Goal: Task Accomplishment & Management: Use online tool/utility

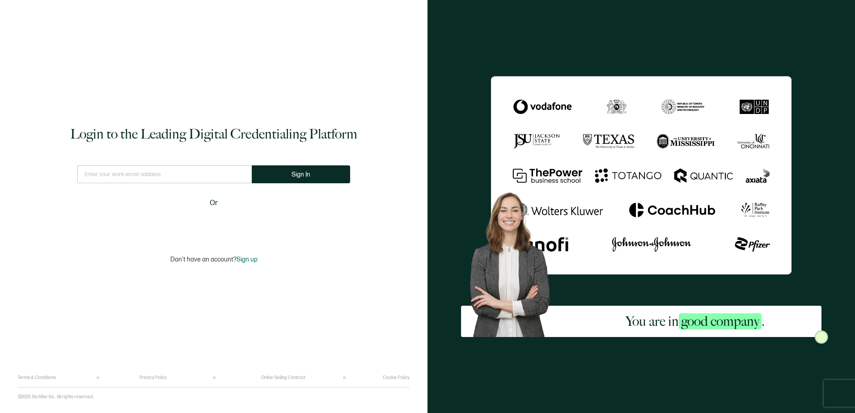
click at [195, 170] on input "text" at bounding box center [164, 174] width 174 height 18
type input "[PERSON_NAME][EMAIL_ADDRESS][PERSON_NAME][PERSON_NAME][DOMAIN_NAME]"
click at [292, 170] on button "Sign In" at bounding box center [301, 174] width 98 height 18
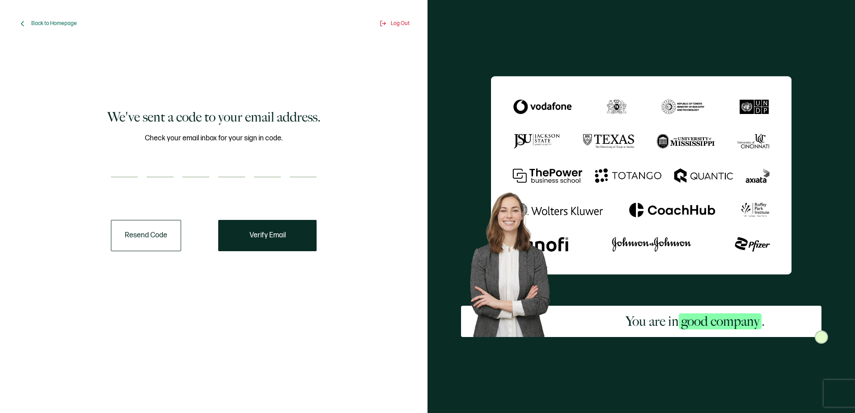
click at [131, 166] on input "number" at bounding box center [124, 169] width 27 height 18
type input "8"
type input "2"
type input "8"
type input "1"
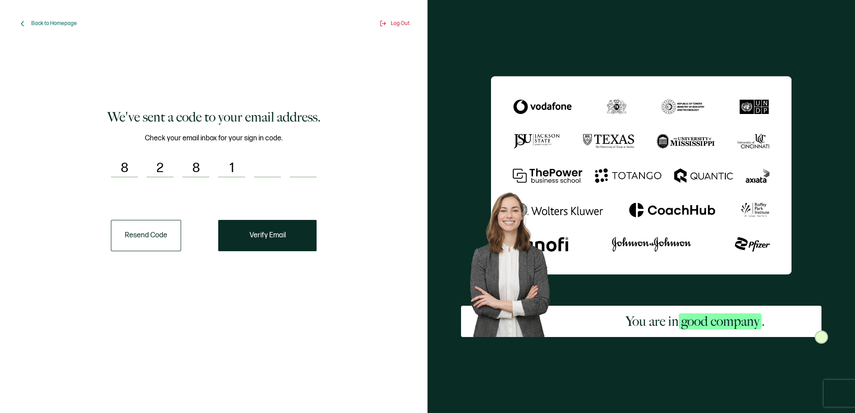
type input "7"
type input "6"
click at [270, 242] on button "Verify Email" at bounding box center [267, 235] width 98 height 31
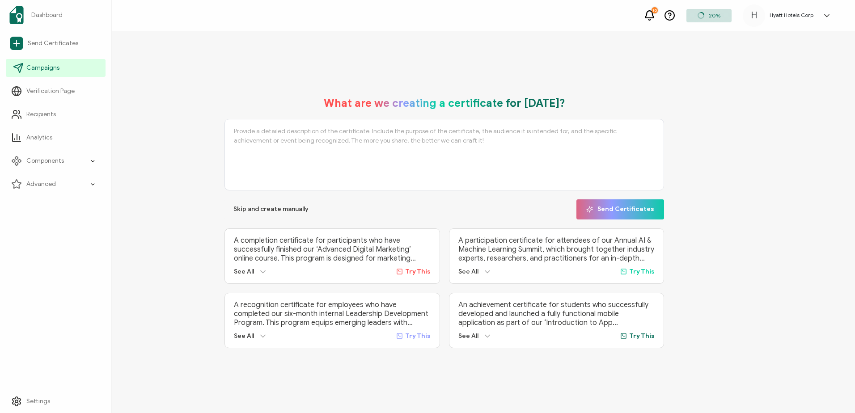
click at [45, 69] on span "Campaigns" at bounding box center [42, 67] width 33 height 9
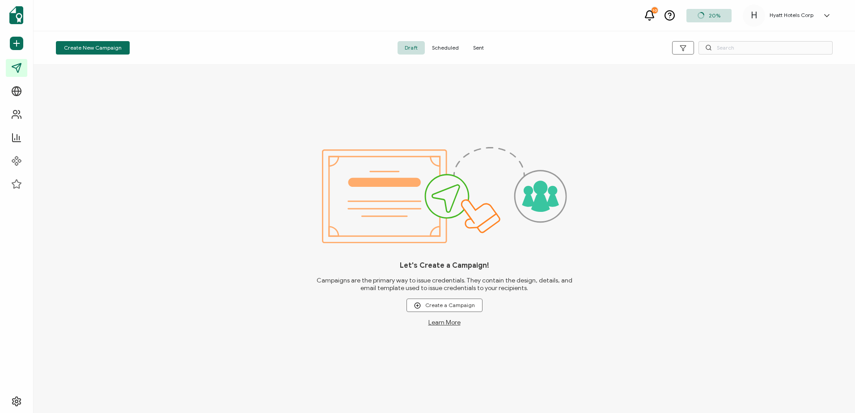
click at [481, 48] on span "Sent" at bounding box center [478, 47] width 25 height 13
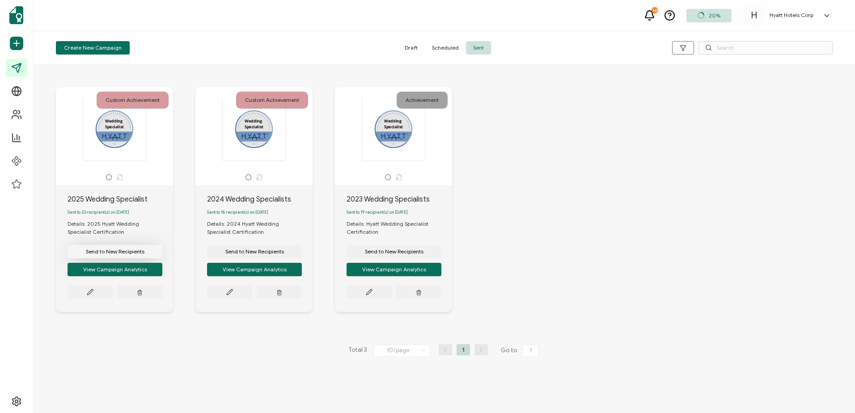
click at [118, 254] on span "Send to New Recipients" at bounding box center [115, 251] width 59 height 5
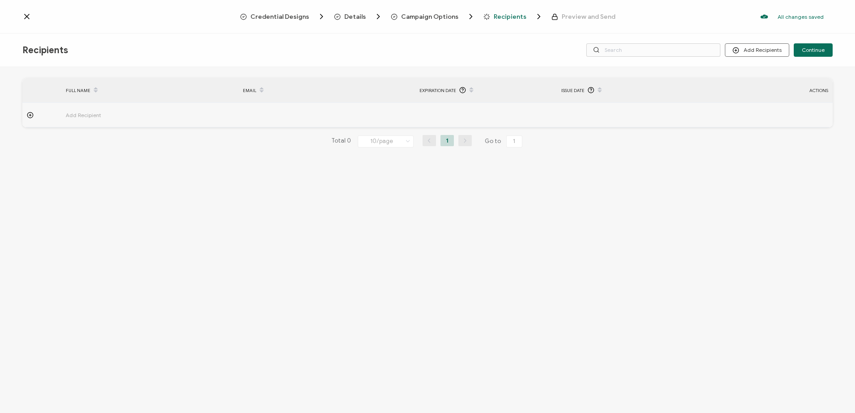
click at [32, 113] on circle at bounding box center [30, 115] width 6 height 6
click at [111, 139] on input "text" at bounding box center [105, 140] width 78 height 14
type input "A"
type input "Am"
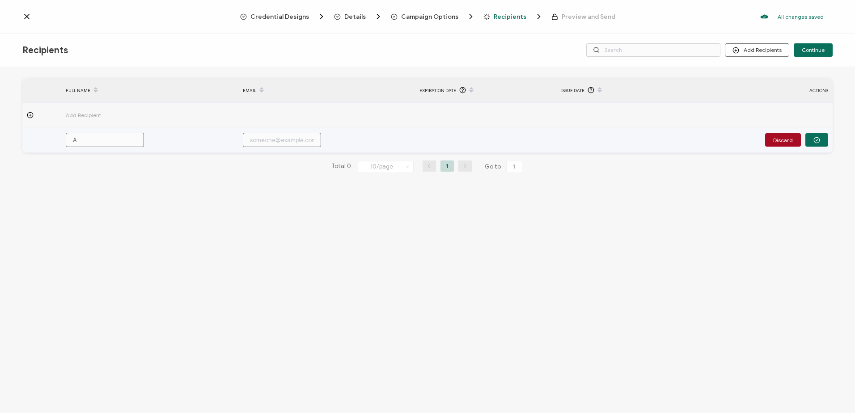
type input "Am"
type input "Ama"
type input "Aman"
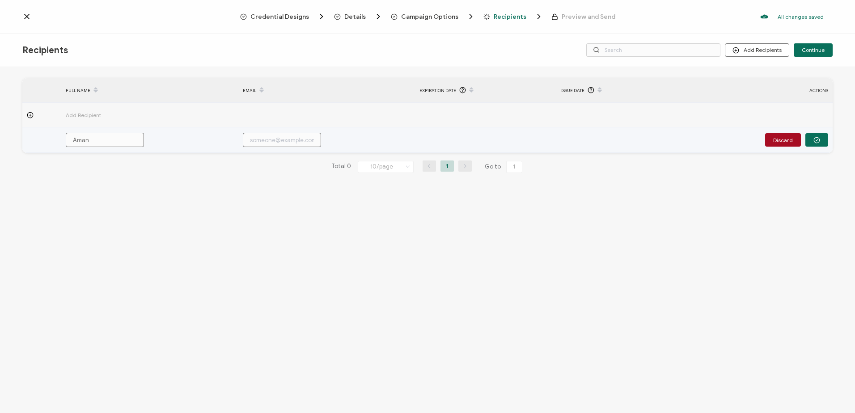
type input "Amand"
type input "Amanda"
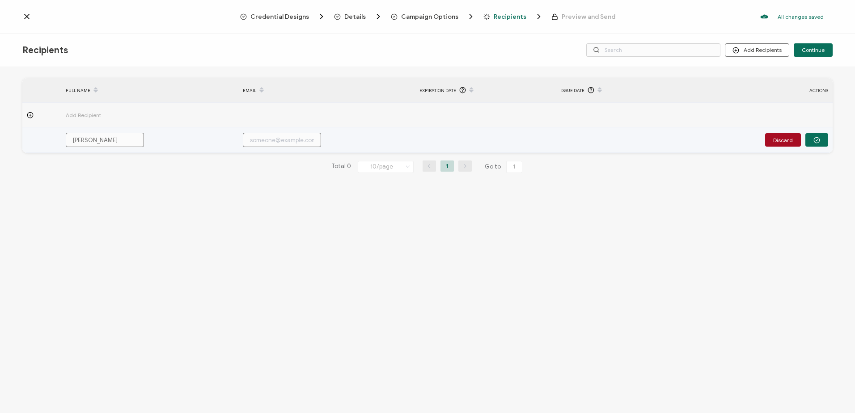
type input "Amanda"
type input "Amanda N"
type input "Amanda Nu"
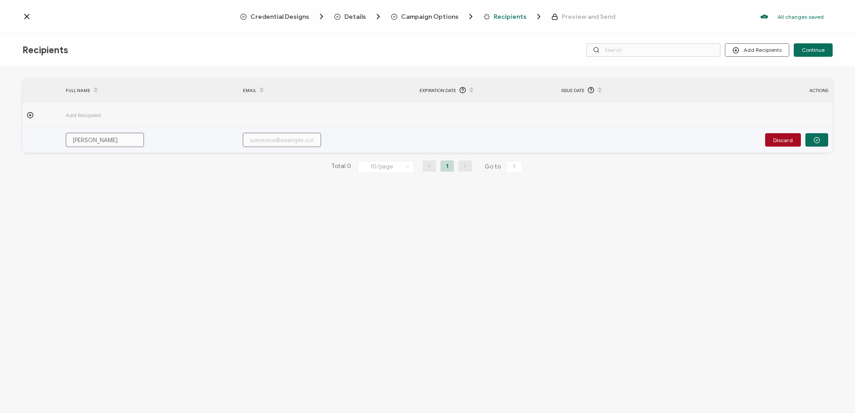
type input "Amanda Nun"
type input "Amanda Nunn"
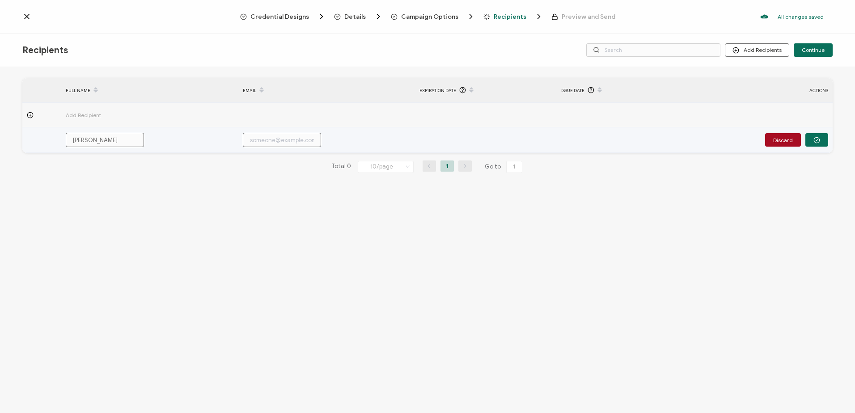
type input "a"
type input "am"
type input "ama"
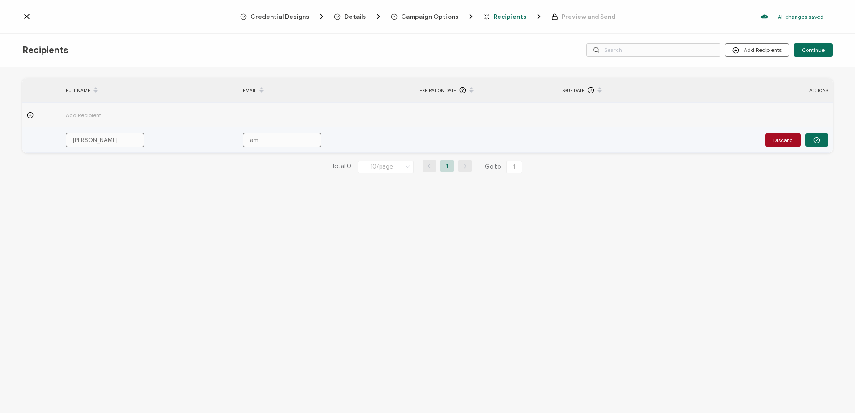
type input "ama"
type input "aman"
type input "amand"
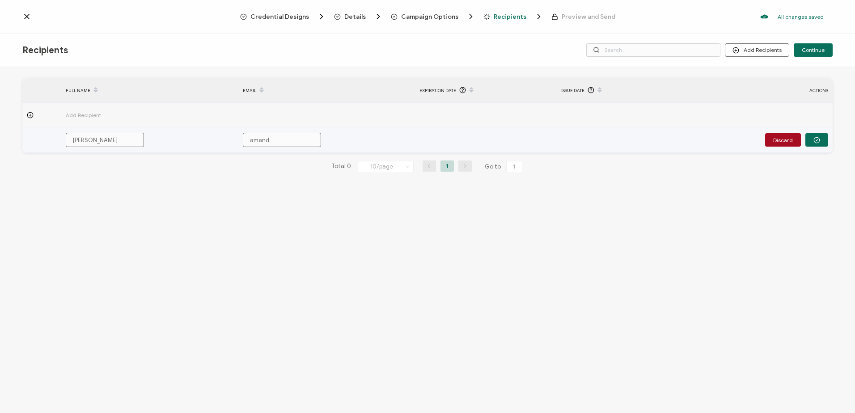
type input "amanda"
type input "amanda."
type input "amanda.n"
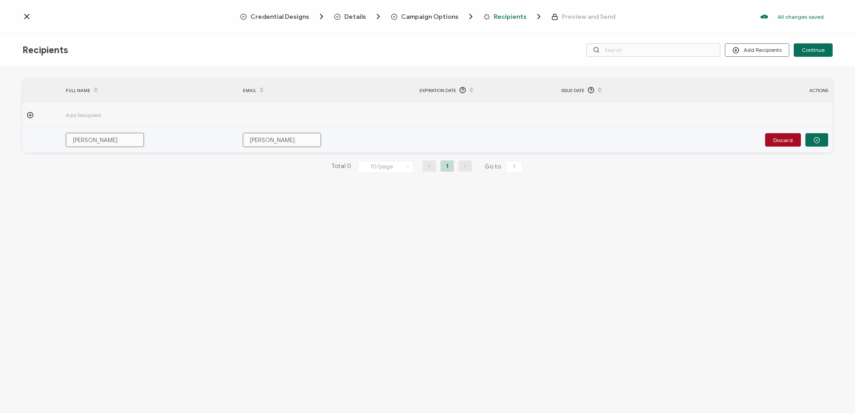
type input "amanda.n"
type input "amanda.nu"
type input "amanda.nun"
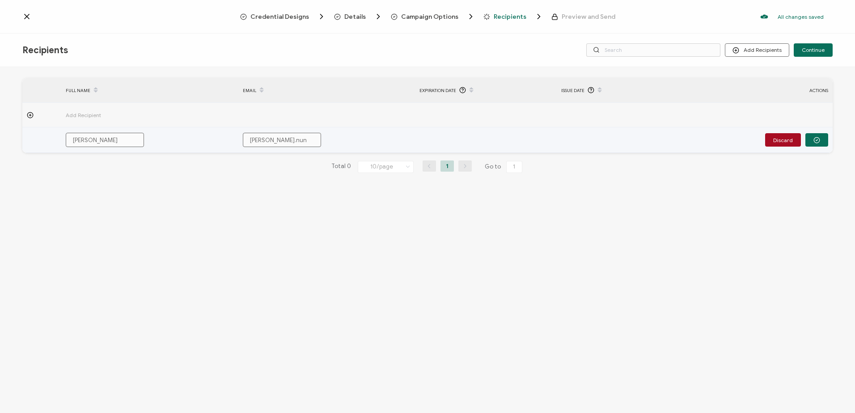
type input "amanda.nunn"
type input "amanda.nunn@"
type input "amanda.nunn@h"
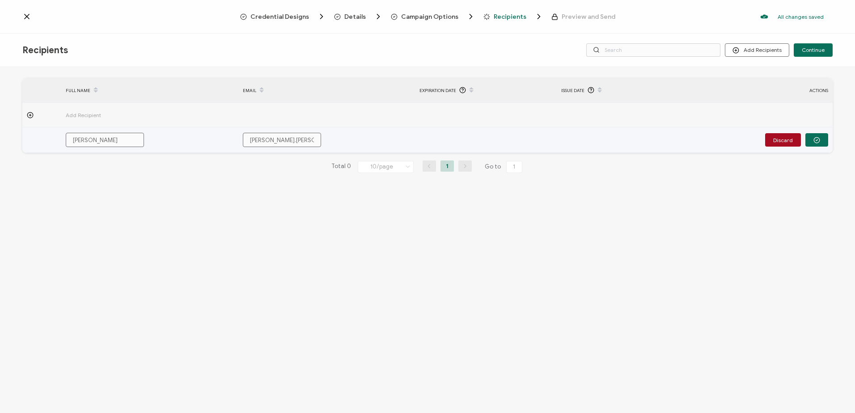
type input "amanda.nunn@h"
type input "amanda.nunn@hy"
type input "amanda.nunn@hya"
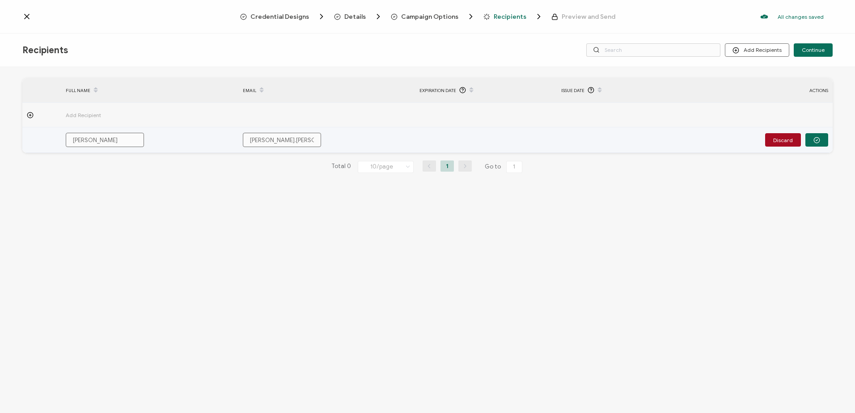
type input "amanda.nunn@hyat"
type input "amanda.nunn@hyatt"
type input "amanda.nunn@hyatt."
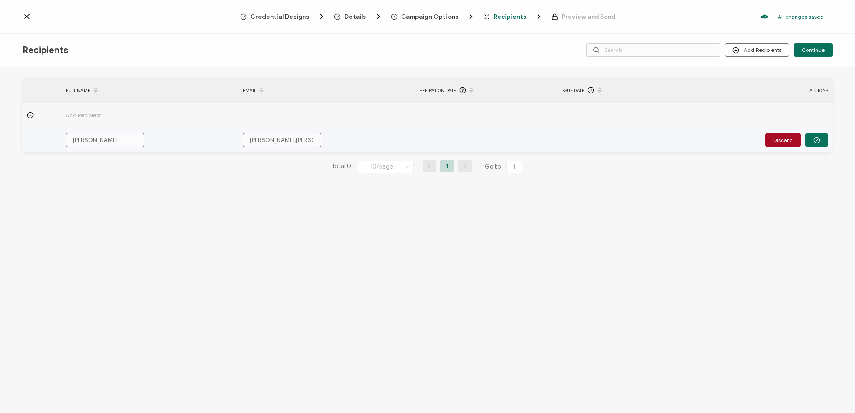
type input "amanda.nunn@hyatt."
type input "amanda.nunn@hyatt.c"
type input "amanda.nunn@hyatt.co"
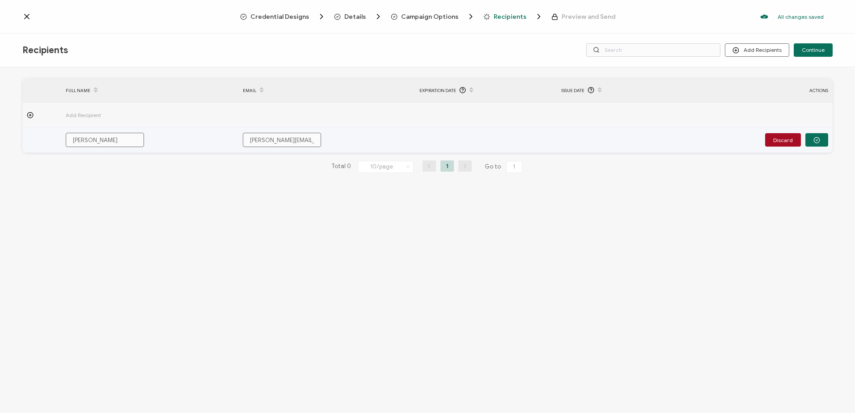
type input "amanda.nunn@hyatt.com"
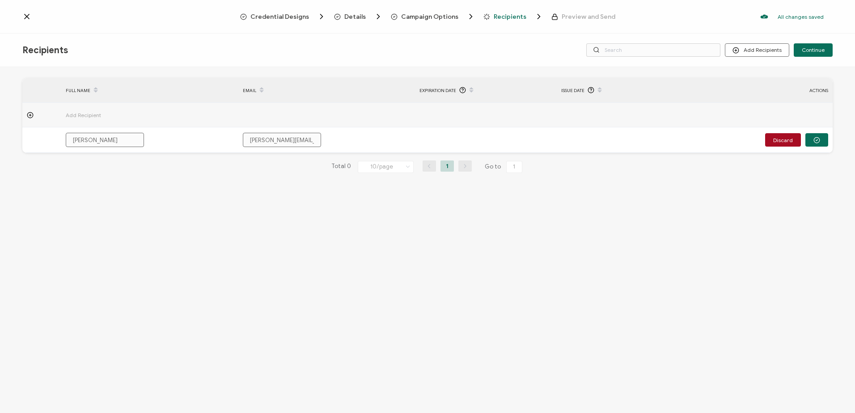
click at [31, 115] on icon at bounding box center [30, 115] width 7 height 7
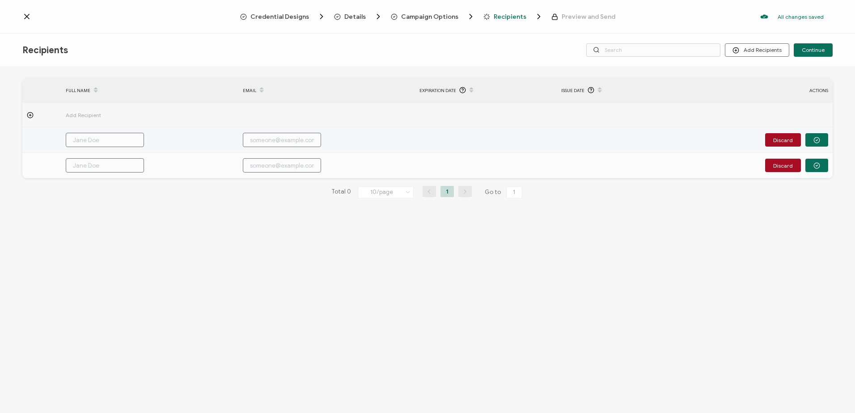
click at [87, 140] on input "text" at bounding box center [105, 140] width 78 height 14
type input "A"
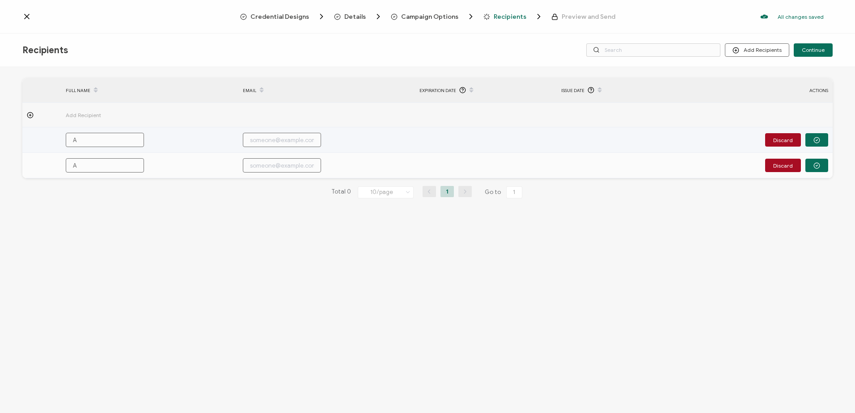
type input "Am"
type input "Ama"
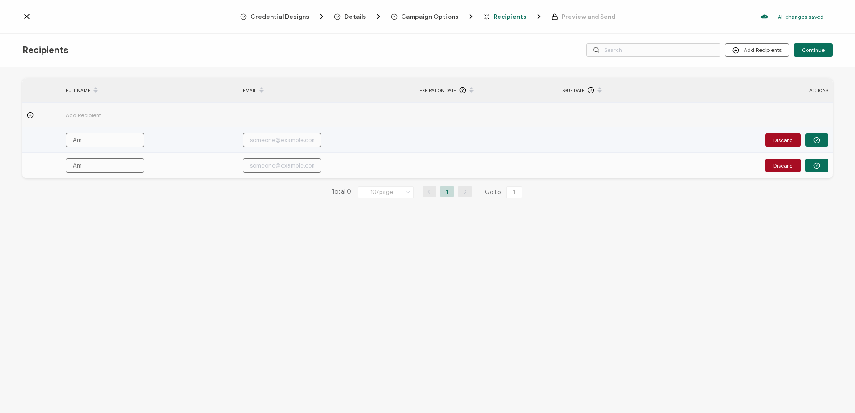
type input "Ama"
type input "Aman"
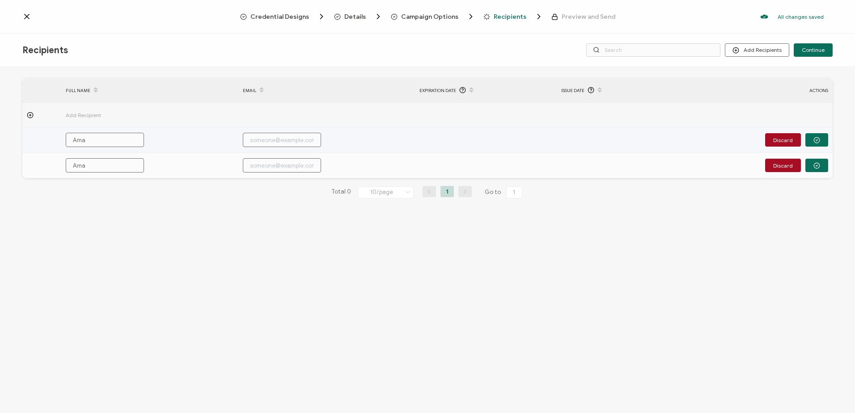
type input "Aman"
type input "Amand"
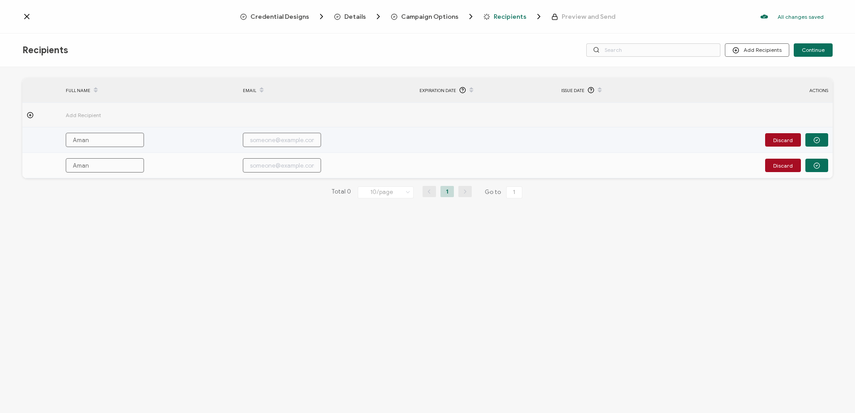
type input "Amand"
type input "Amanda"
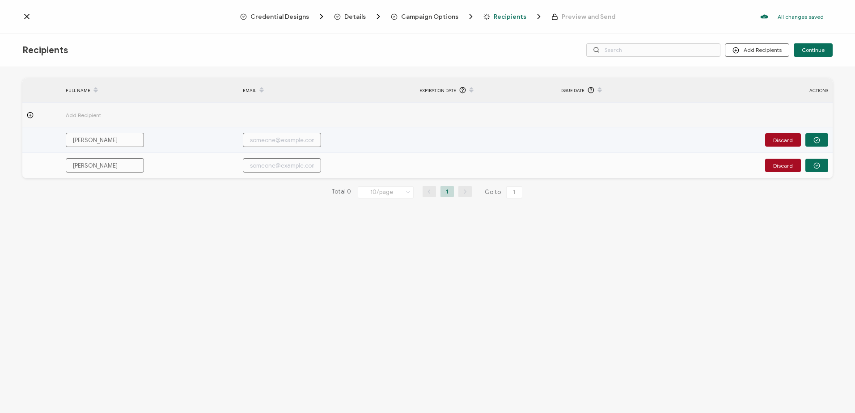
type input "Amanda"
type input "Amanda N"
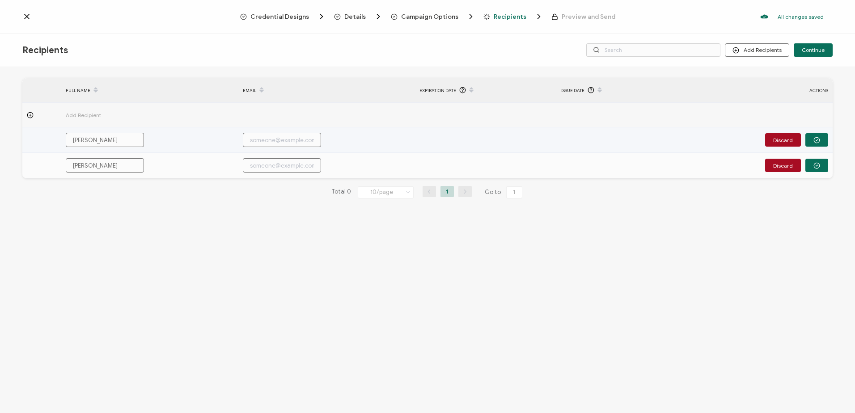
type input "Amanda N"
type input "Amanda Nu"
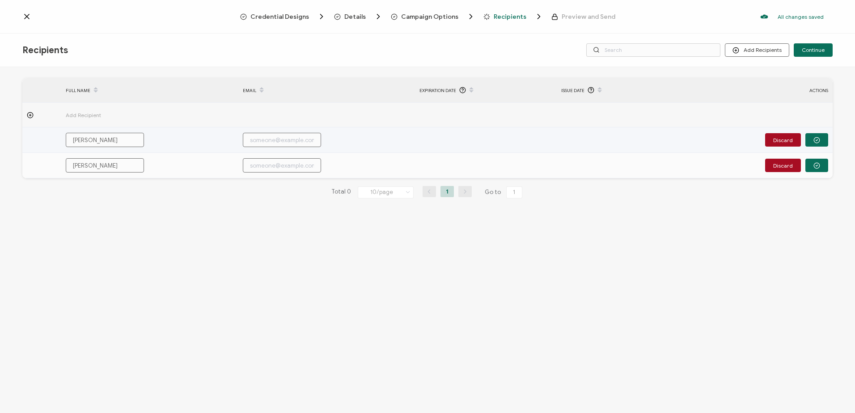
type input "Amanda Nu"
type input "Amanda Nun"
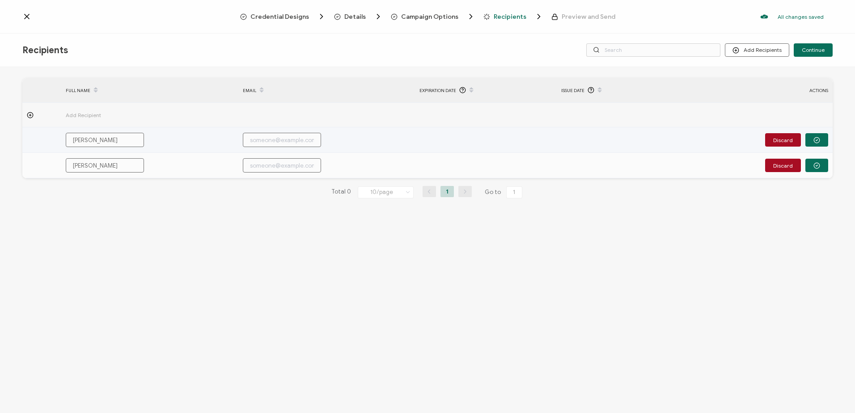
type input "Amanda Nun"
type input "Amanda Nunn"
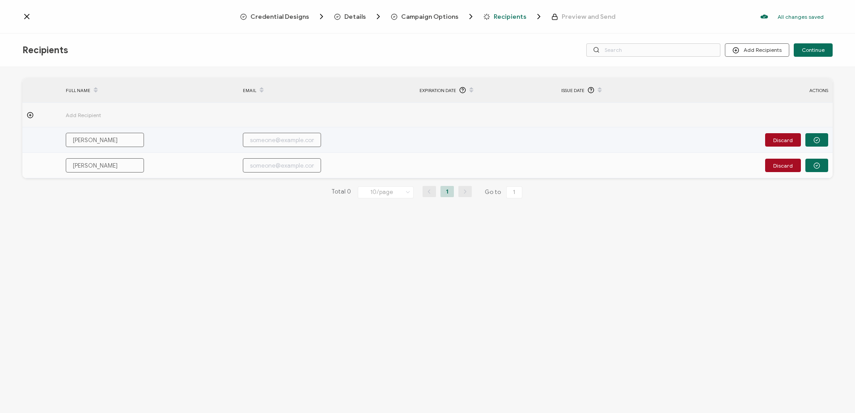
type input "Amanda Nunn"
type input "a"
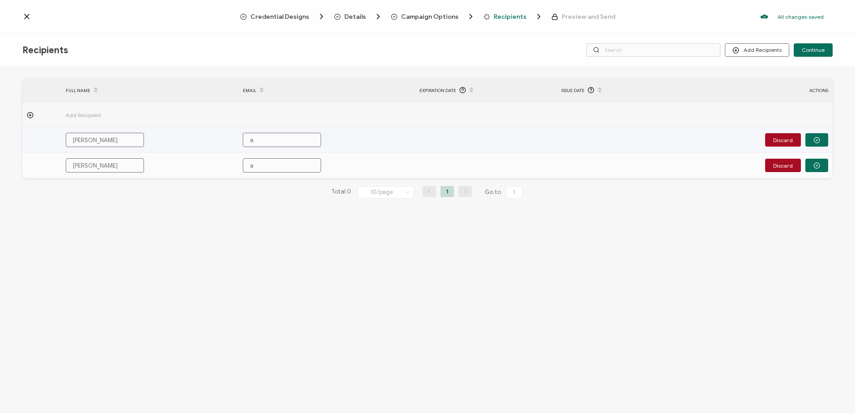
type input "am"
type input "ama"
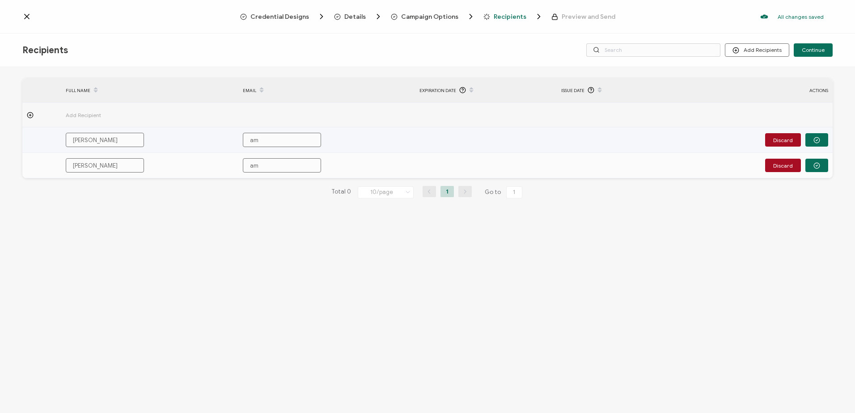
type input "ama"
type input "aman"
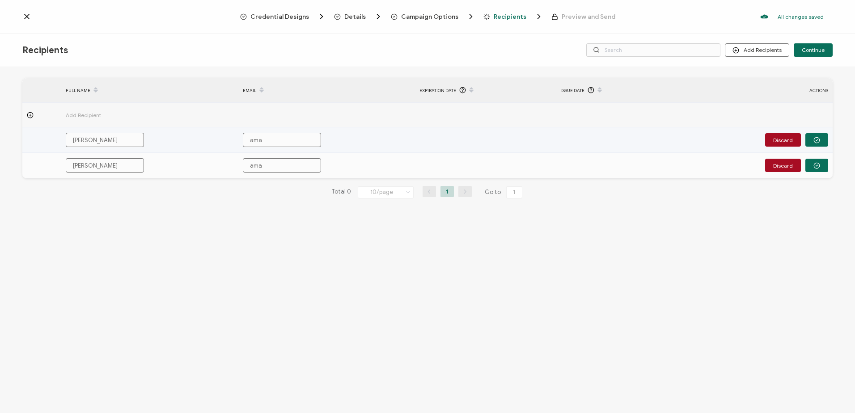
type input "aman"
type input "amand"
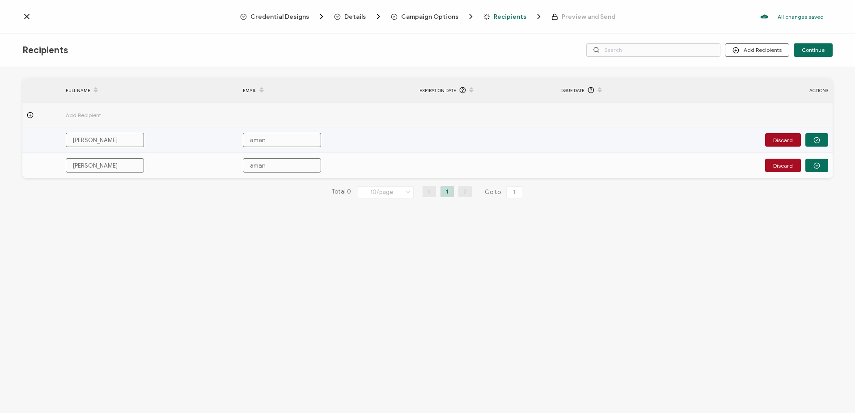
type input "amand"
type input "amanda"
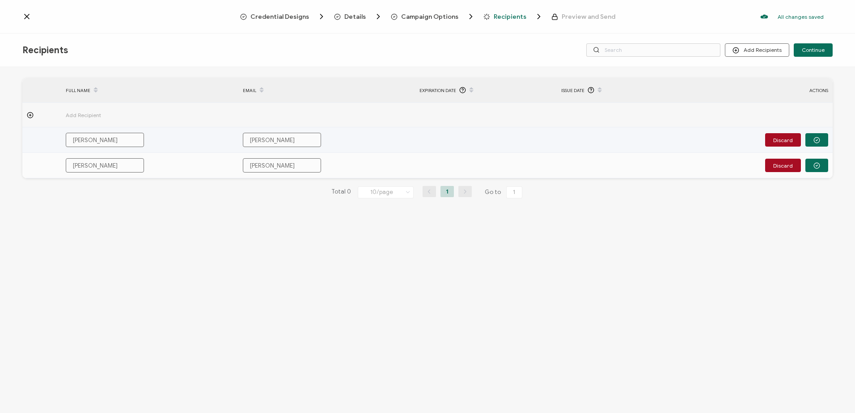
type input "amanda."
type input "amanda.n"
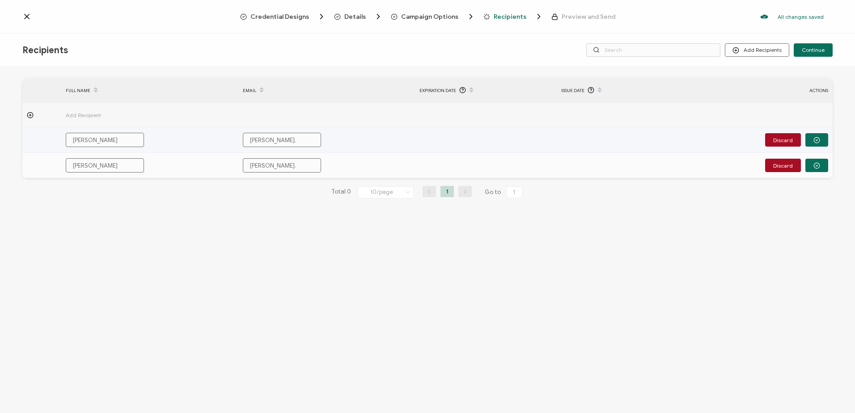
type input "amanda.n"
type input "amanda.nu"
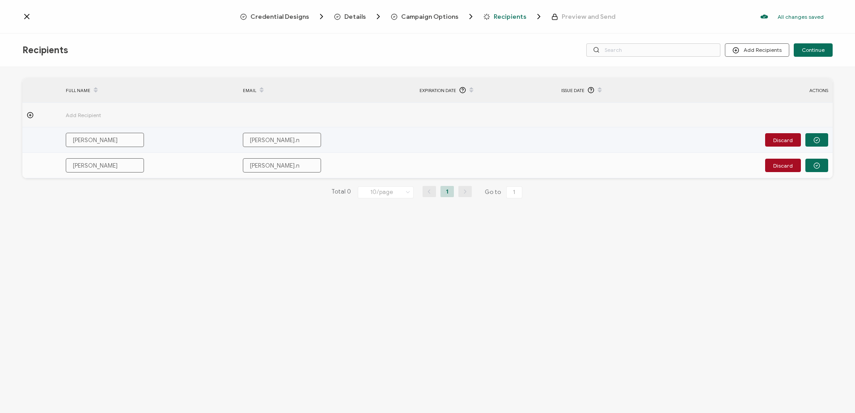
type input "amanda.nu"
type input "amanda.nun"
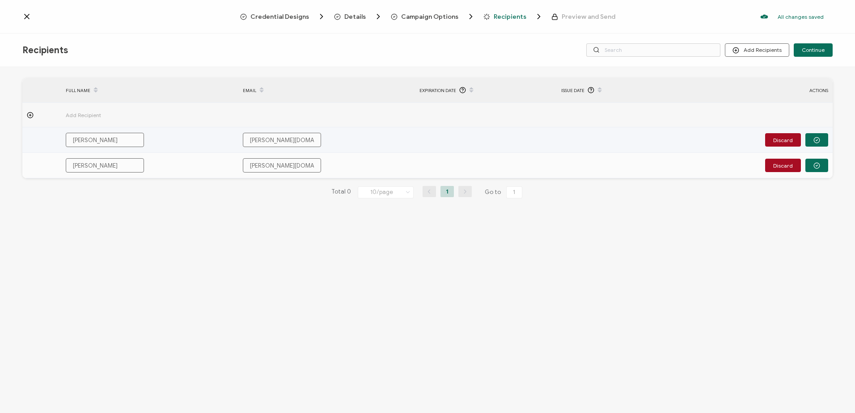
type input "amanda.nun"
type input "amanda.nunn"
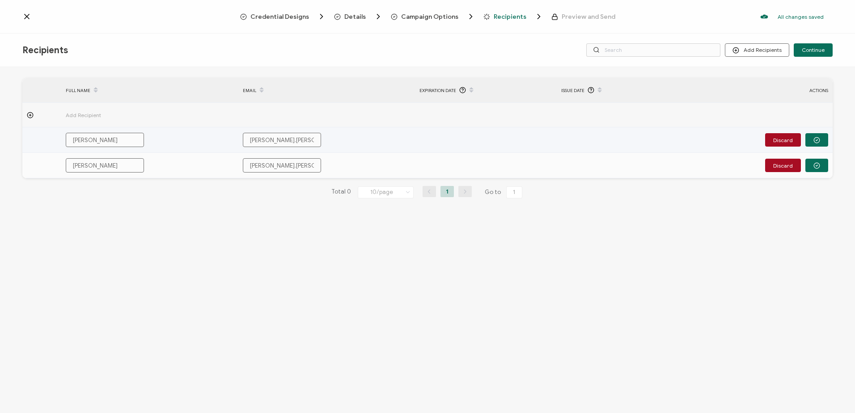
type input "amanda.nunn@"
type input "amanda.nunn@h"
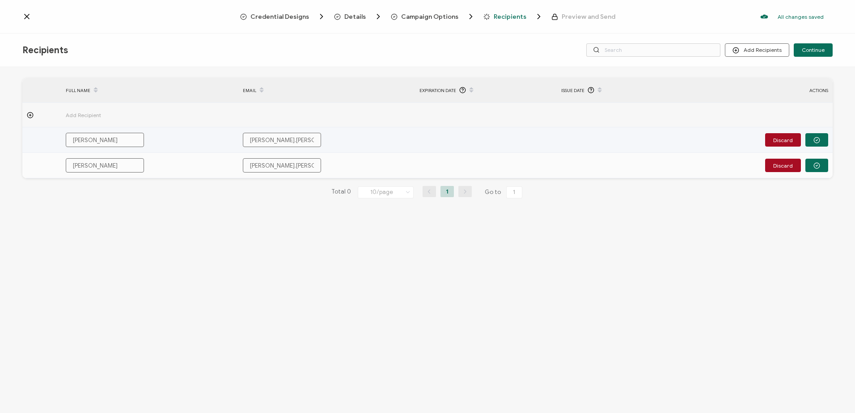
type input "amanda.nunn@h"
type input "amanda.nunn@hy"
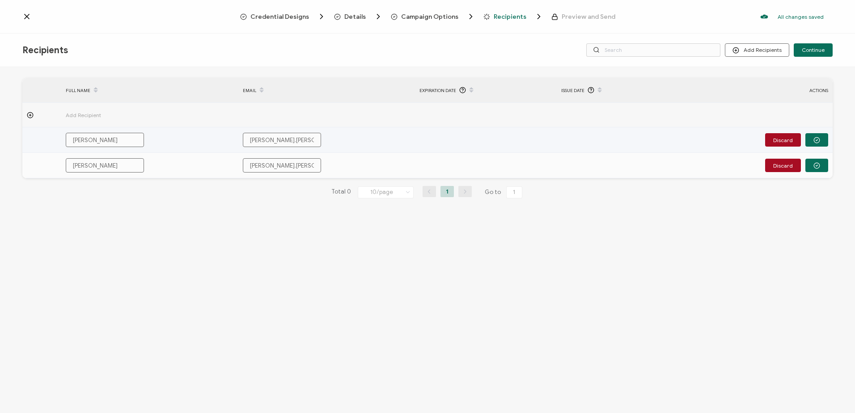
type input "amanda.nunn@hy"
type input "amanda.nunn@hya"
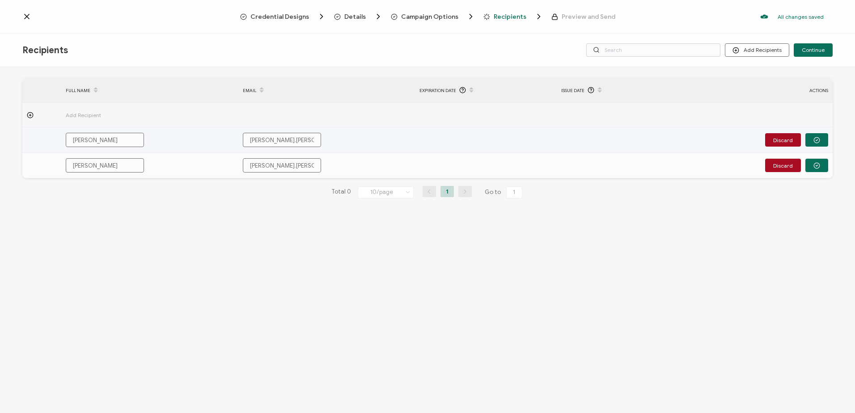
type input "amanda.nunn@hya"
type input "amanda.nunn@hyat"
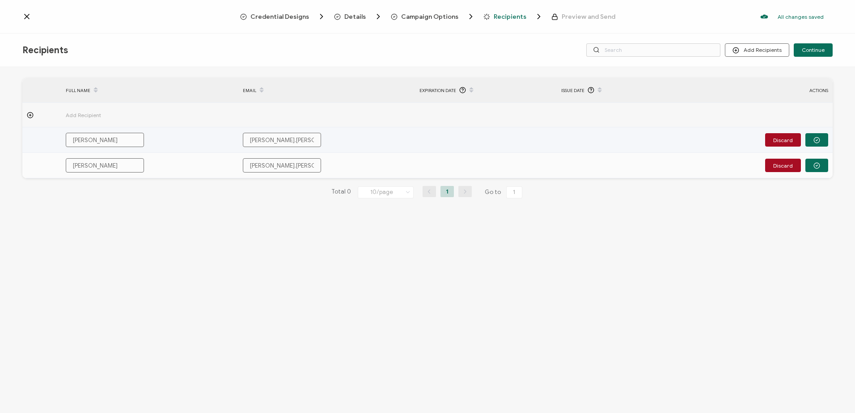
type input "amanda.nunn@hyatt"
type input "amanda.nunn@hyatt."
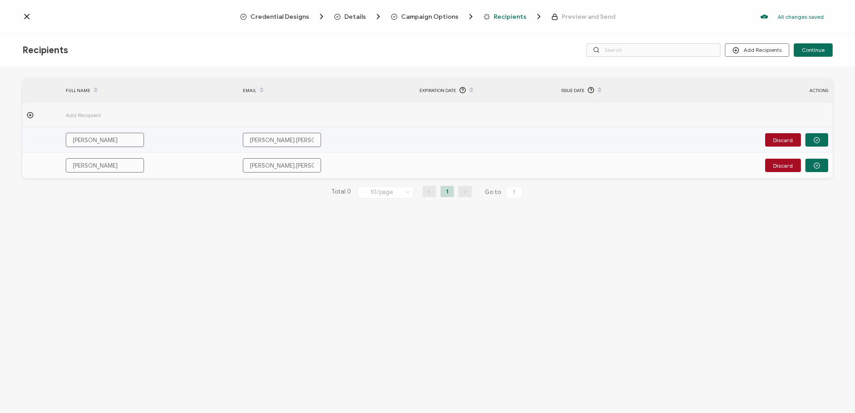
type input "amanda.nunn@hyatt."
type input "amanda.nunn@hyatt.c"
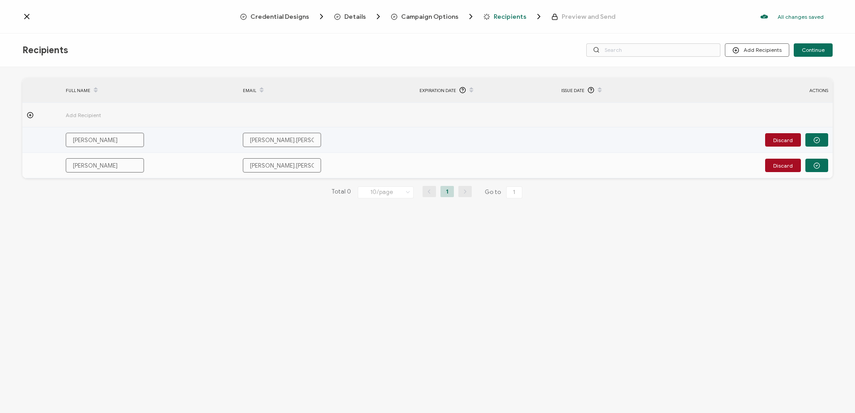
type input "amanda.nunn@hyatt.c"
type input "amanda.nunn@hyatt.co"
drag, startPoint x: 115, startPoint y: 165, endPoint x: 70, endPoint y: 169, distance: 45.3
click at [70, 169] on input "Amanda Nunn" at bounding box center [105, 165] width 78 height 14
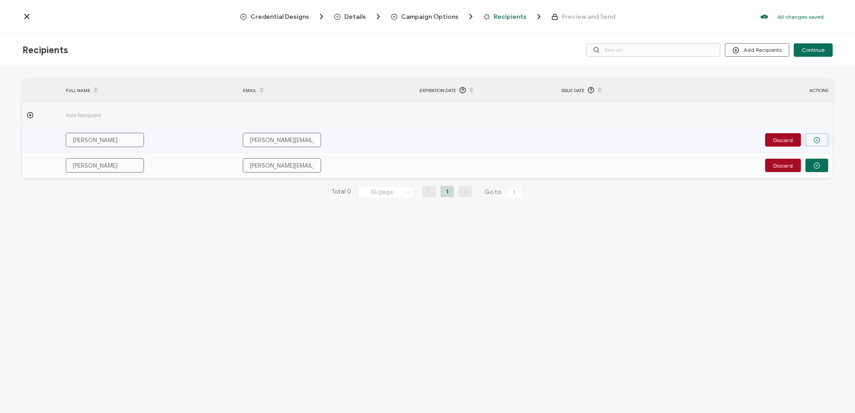
click at [824, 141] on button "button" at bounding box center [816, 139] width 23 height 13
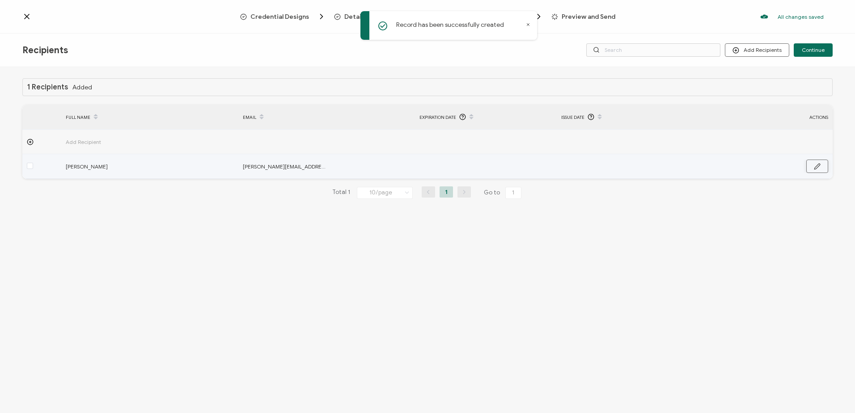
click at [819, 164] on icon "button" at bounding box center [817, 166] width 7 height 7
click at [589, 166] on input "text" at bounding box center [600, 167] width 78 height 14
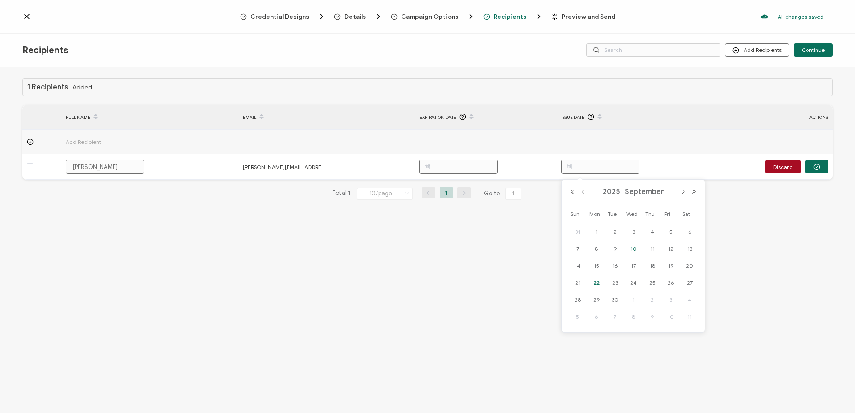
click at [633, 249] on span "10" at bounding box center [633, 249] width 11 height 11
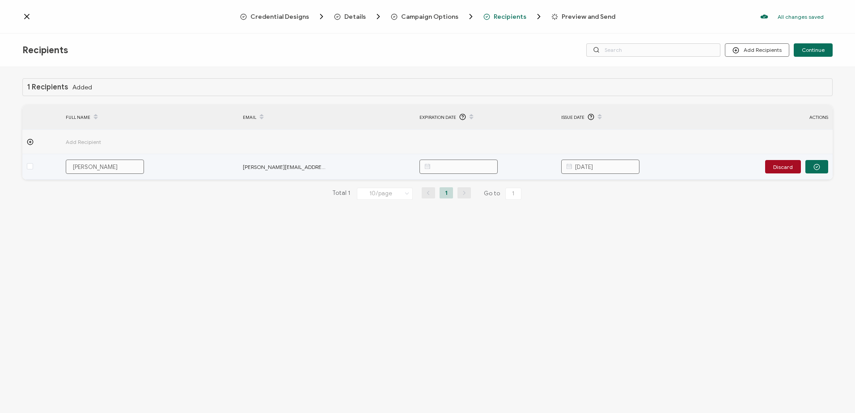
click at [594, 168] on input "10.09.2025" at bounding box center [600, 167] width 78 height 14
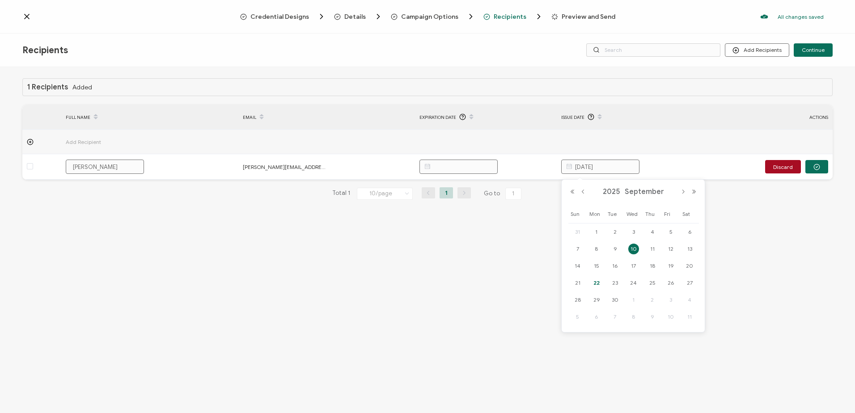
click at [505, 305] on div "1 Recipients Added FULL NAME EMAIL Expiration Date Issue Date ACTIONS Add Recip…" at bounding box center [427, 241] width 855 height 348
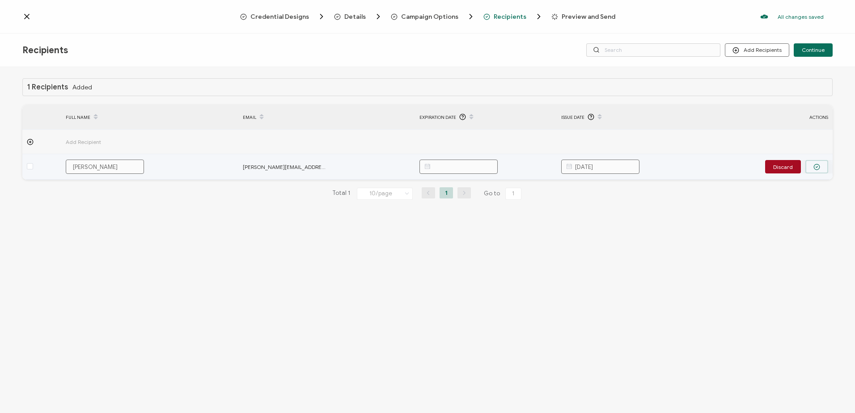
click at [819, 170] on icon "button" at bounding box center [816, 167] width 7 height 7
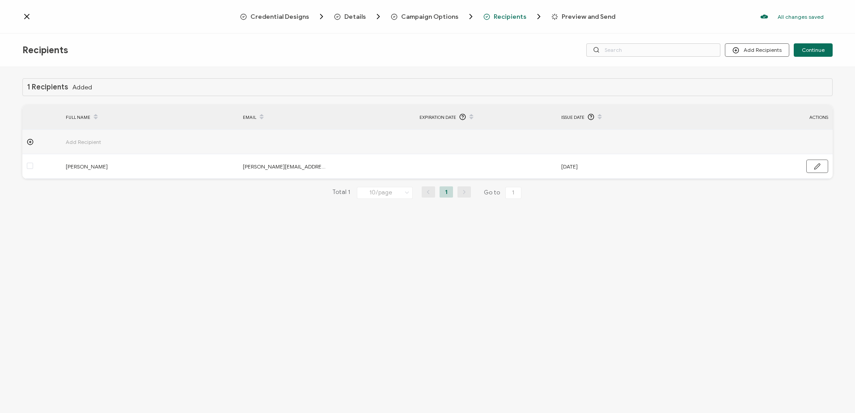
click at [31, 141] on icon at bounding box center [30, 142] width 7 height 7
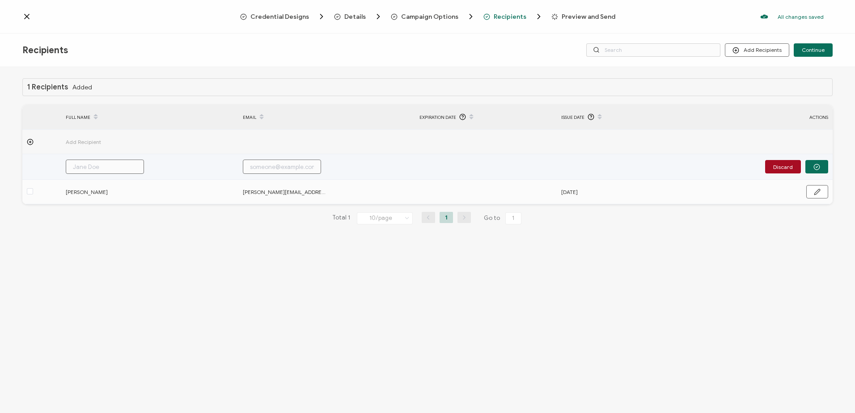
click at [108, 169] on input "text" at bounding box center [105, 167] width 78 height 14
click at [284, 169] on input "text" at bounding box center [282, 167] width 78 height 14
paste input "m"
click at [816, 165] on icon "button" at bounding box center [816, 167] width 7 height 7
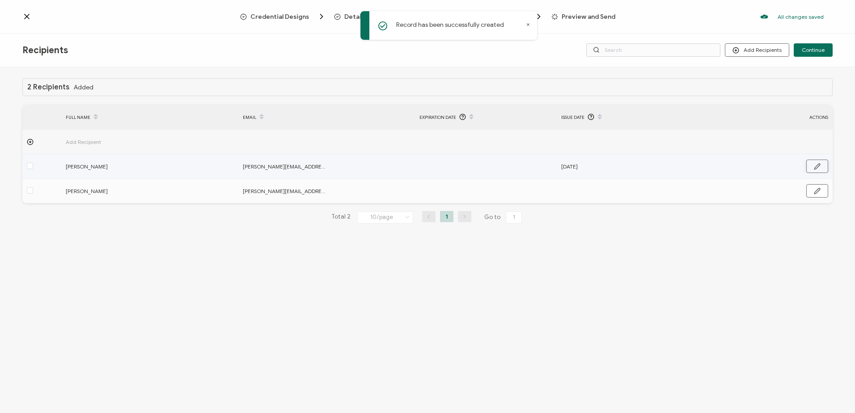
click at [817, 165] on icon "button" at bounding box center [817, 166] width 7 height 7
click at [819, 170] on icon "button" at bounding box center [816, 167] width 7 height 7
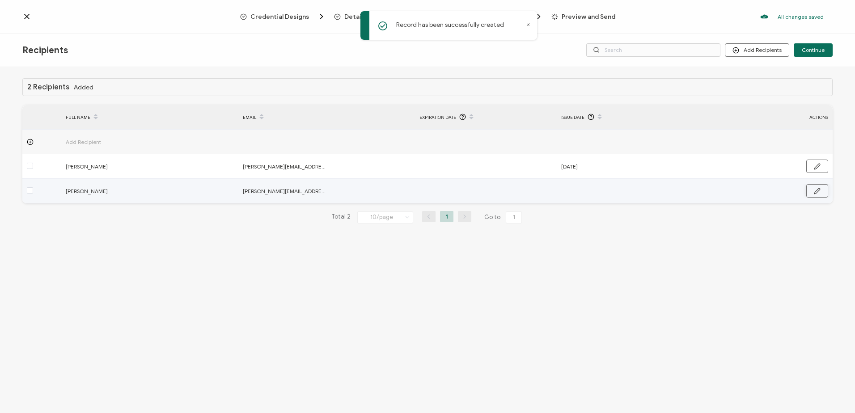
click at [821, 192] on button "button" at bounding box center [817, 190] width 22 height 13
click at [596, 186] on input "text" at bounding box center [600, 191] width 78 height 14
click at [598, 306] on span "22" at bounding box center [596, 307] width 11 height 11
click at [817, 194] on icon "button" at bounding box center [816, 191] width 7 height 7
click at [821, 47] on span "Continue" at bounding box center [812, 49] width 23 height 5
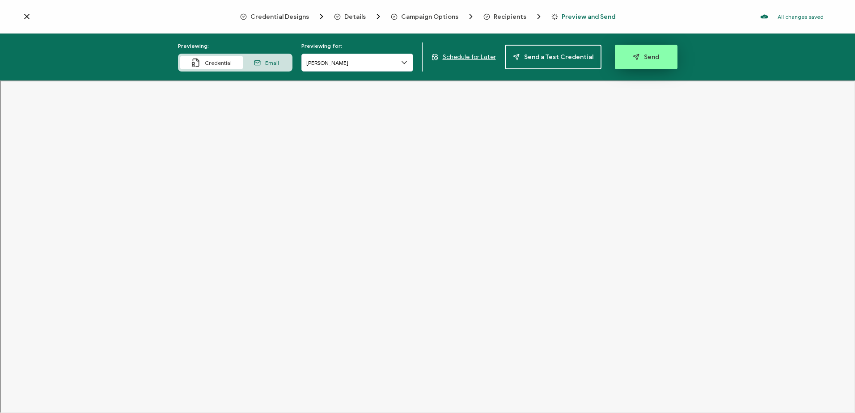
click at [646, 61] on button "Send" at bounding box center [646, 57] width 63 height 25
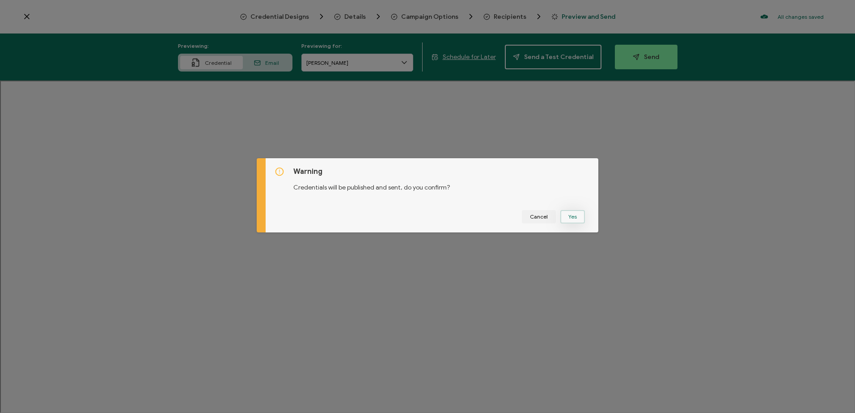
click at [569, 218] on button "Yes" at bounding box center [572, 216] width 25 height 13
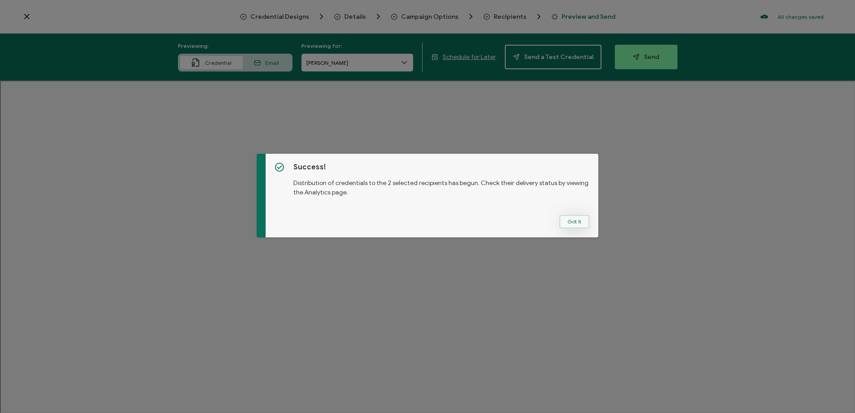
click at [570, 221] on button "Got It" at bounding box center [574, 221] width 30 height 13
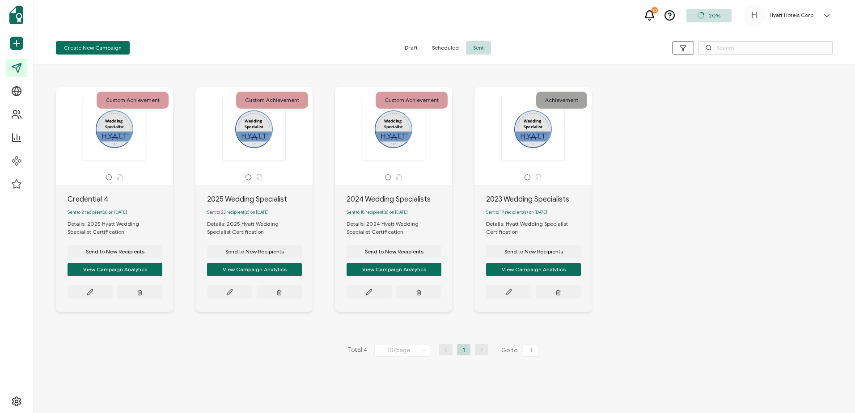
click at [828, 12] on icon at bounding box center [826, 15] width 9 height 9
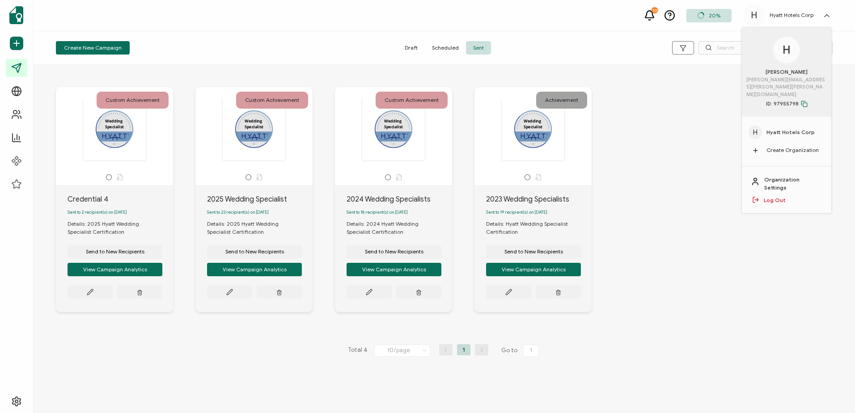
click at [772, 196] on link "Log Out" at bounding box center [774, 200] width 22 height 8
